Goal: Find specific page/section: Find specific page/section

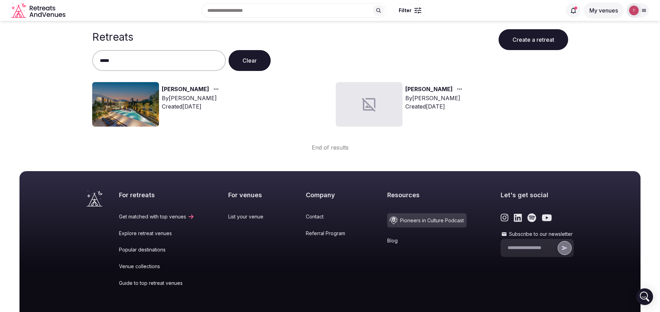
type input "*****"
click at [209, 89] on div "button" at bounding box center [215, 89] width 13 height 8
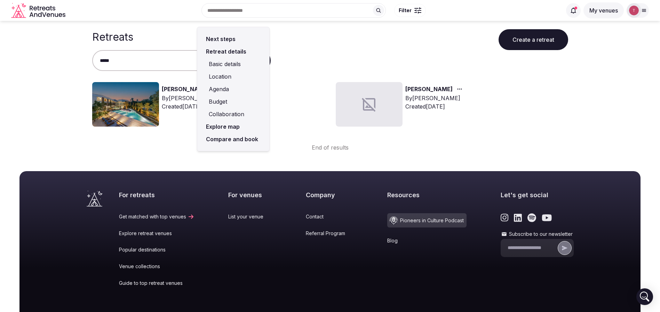
click at [172, 88] on link "Harman" at bounding box center [185, 89] width 47 height 9
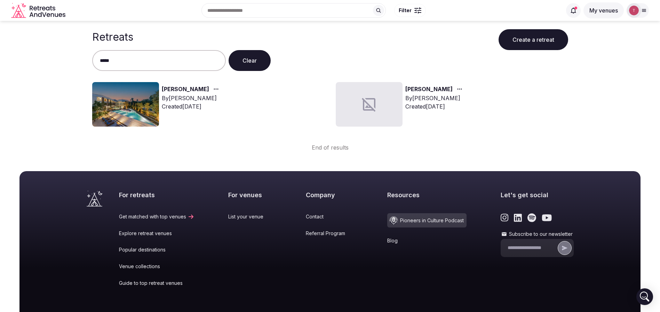
click at [178, 89] on link "Harman" at bounding box center [185, 89] width 47 height 9
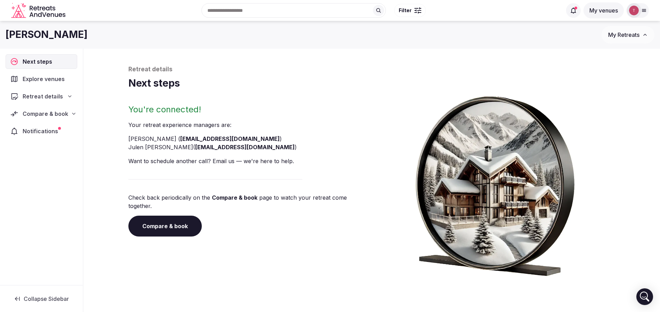
click at [72, 99] on icon at bounding box center [70, 97] width 6 height 6
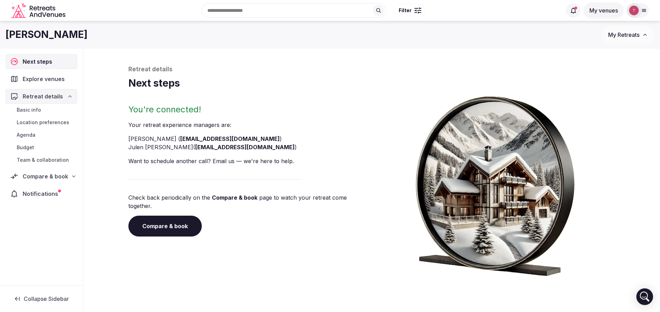
click at [72, 97] on icon at bounding box center [70, 97] width 6 height 6
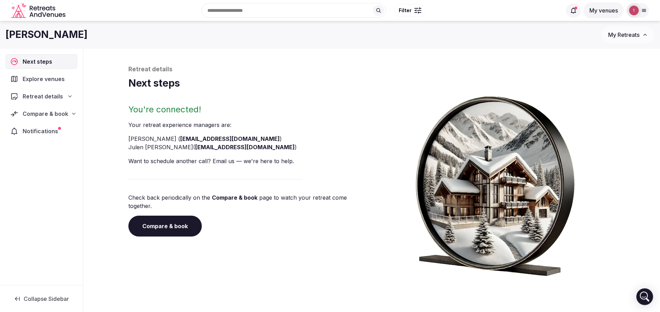
click at [71, 83] on div "Explore venues" at bounding box center [42, 79] width 72 height 15
click at [67, 63] on div "Next steps" at bounding box center [41, 61] width 70 height 14
click at [64, 133] on div "Notifications" at bounding box center [41, 131] width 71 height 15
click at [312, 80] on h1 "Next steps" at bounding box center [371, 84] width 487 height 14
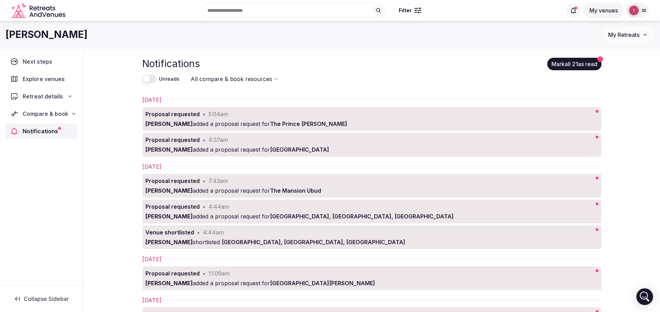
click at [643, 11] on icon at bounding box center [645, 10] width 4 height 2
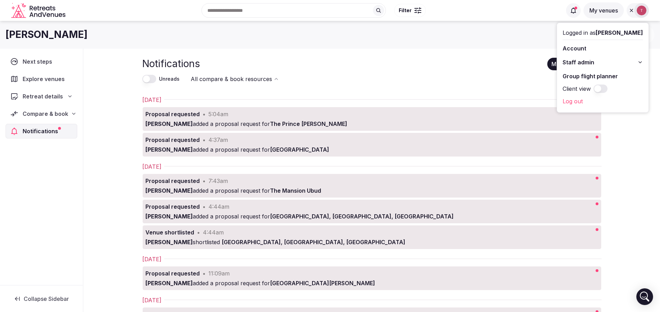
click at [603, 63] on button "Staff admin" at bounding box center [603, 62] width 80 height 11
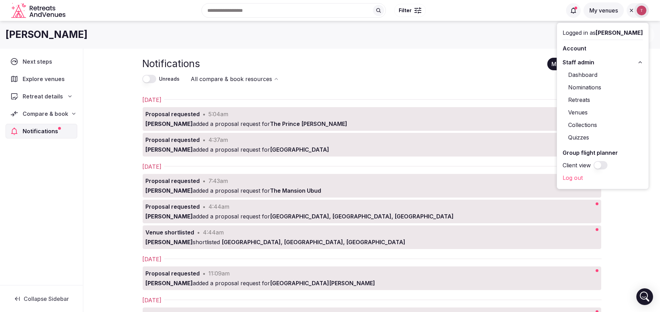
click at [603, 100] on link "Retreats" at bounding box center [603, 99] width 80 height 11
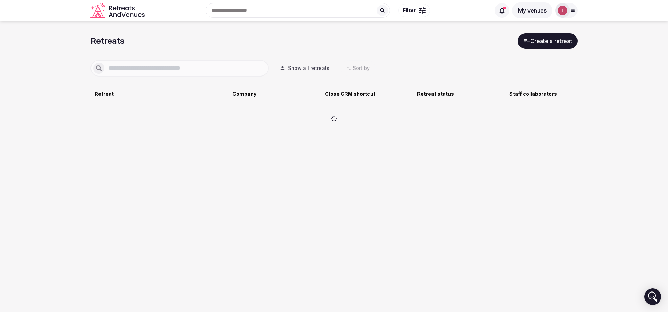
click at [569, 11] on div at bounding box center [563, 10] width 15 height 15
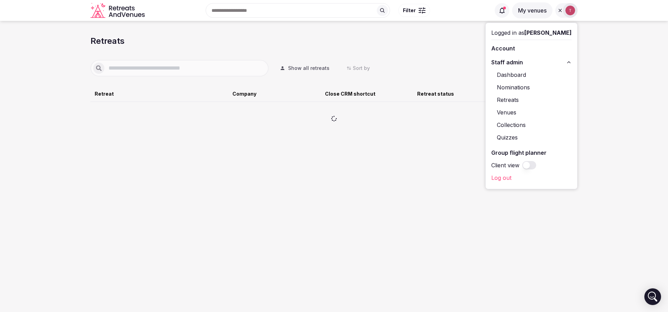
click at [524, 112] on link "Venues" at bounding box center [532, 112] width 80 height 11
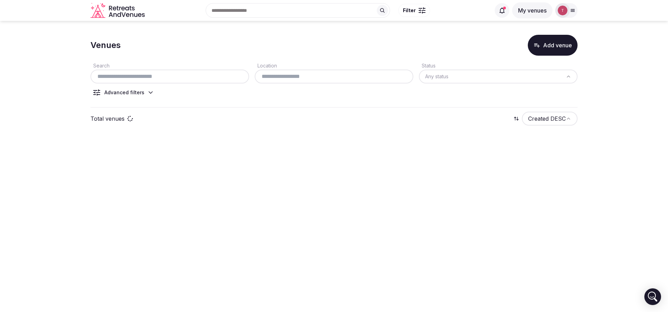
click at [640, 92] on section "Venues Add venue Search Location Status Any status Advanced filters Total venue…" at bounding box center [334, 82] width 668 height 123
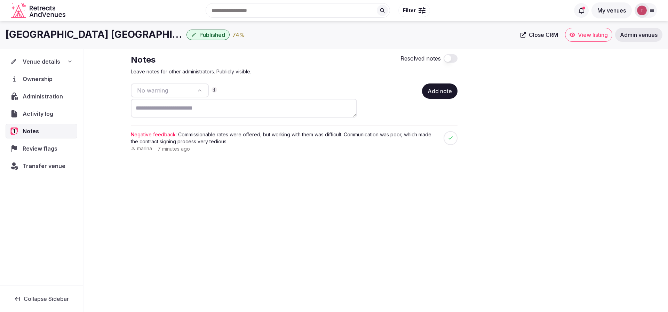
click at [52, 8] on icon "Retreats and Venues company logo" at bounding box center [52, 8] width 2 height 5
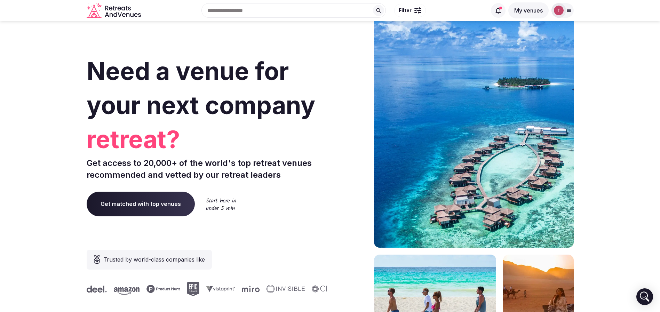
click at [565, 10] on div at bounding box center [559, 10] width 15 height 15
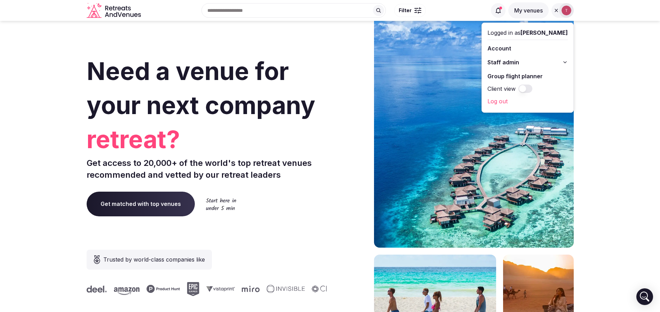
click at [529, 61] on button "Staff admin" at bounding box center [528, 62] width 80 height 11
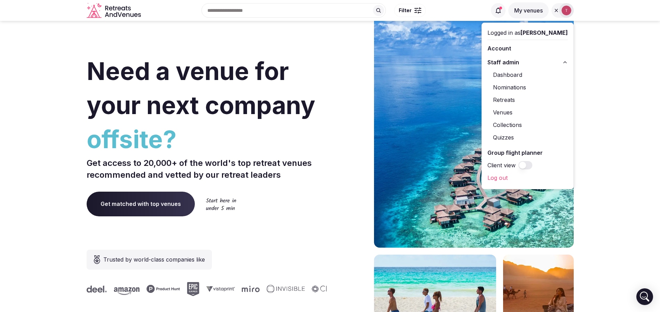
click at [509, 112] on link "Venues" at bounding box center [528, 112] width 80 height 11
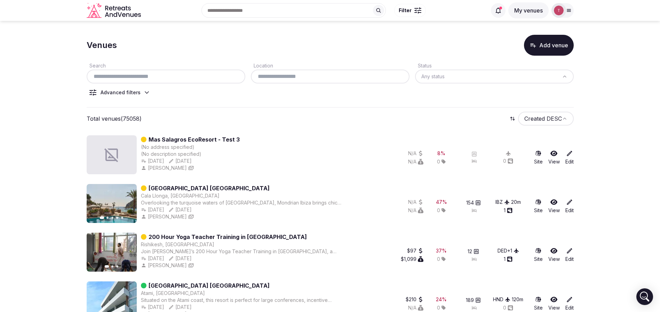
click at [178, 187] on link "Mondrian Hotel Ibiza" at bounding box center [209, 188] width 121 height 8
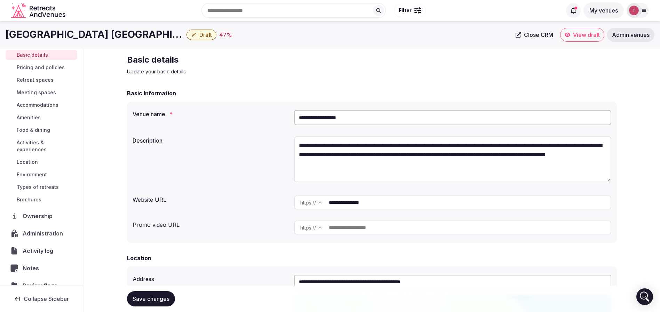
scroll to position [69, 0]
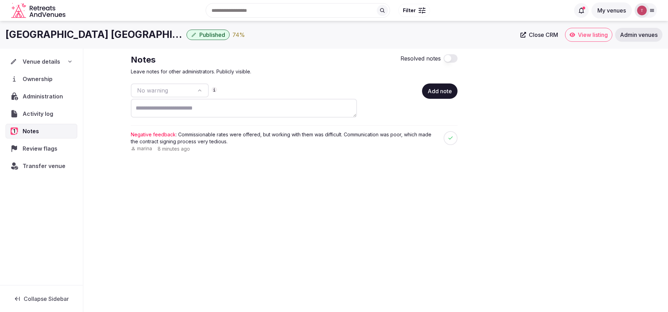
click at [469, 11] on div "Recent searches [GEOGRAPHIC_DATA] [GEOGRAPHIC_DATA] [GEOGRAPHIC_DATA] [GEOGRAPH…" at bounding box center [319, 10] width 502 height 30
